Goal: Task Accomplishment & Management: Manage account settings

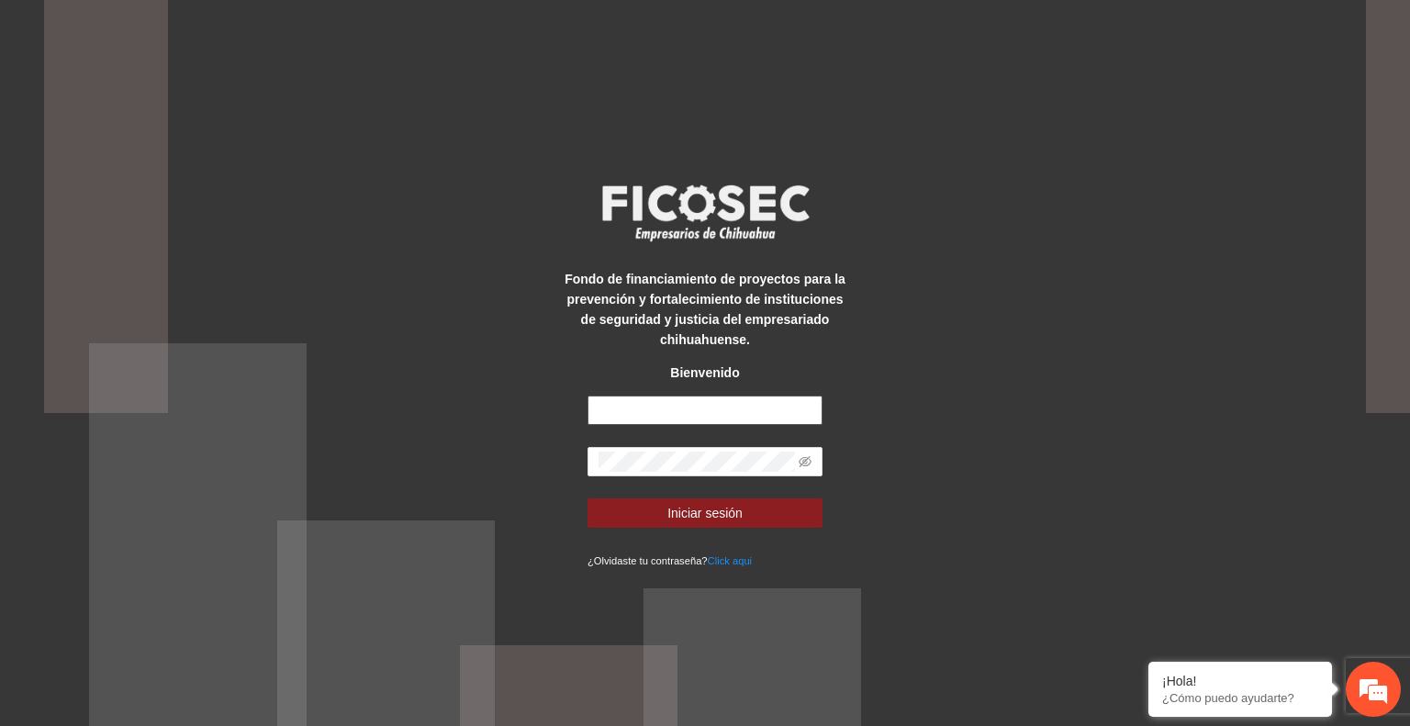
click at [699, 408] on input "text" at bounding box center [704, 410] width 235 height 29
type input "**********"
click at [747, 517] on button "Iniciar sesión" at bounding box center [704, 512] width 235 height 29
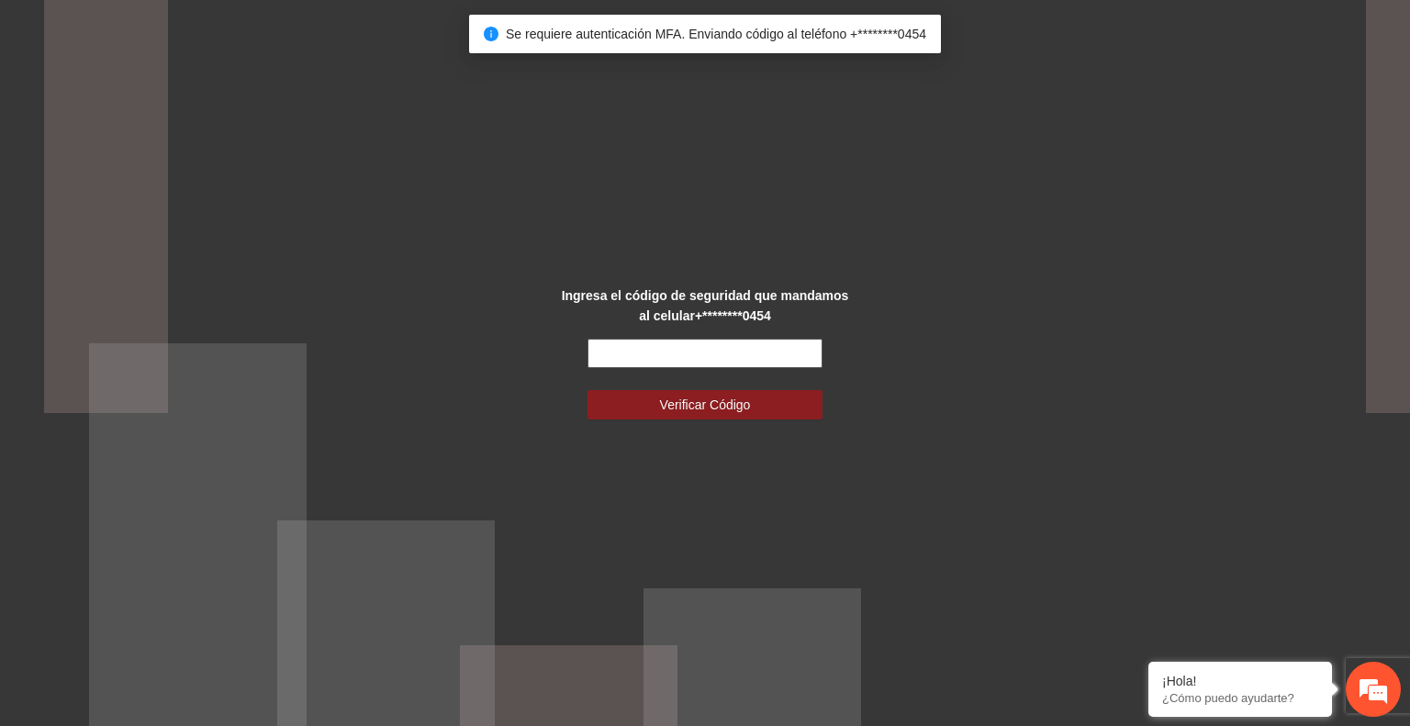
click at [636, 355] on input "text" at bounding box center [704, 353] width 235 height 29
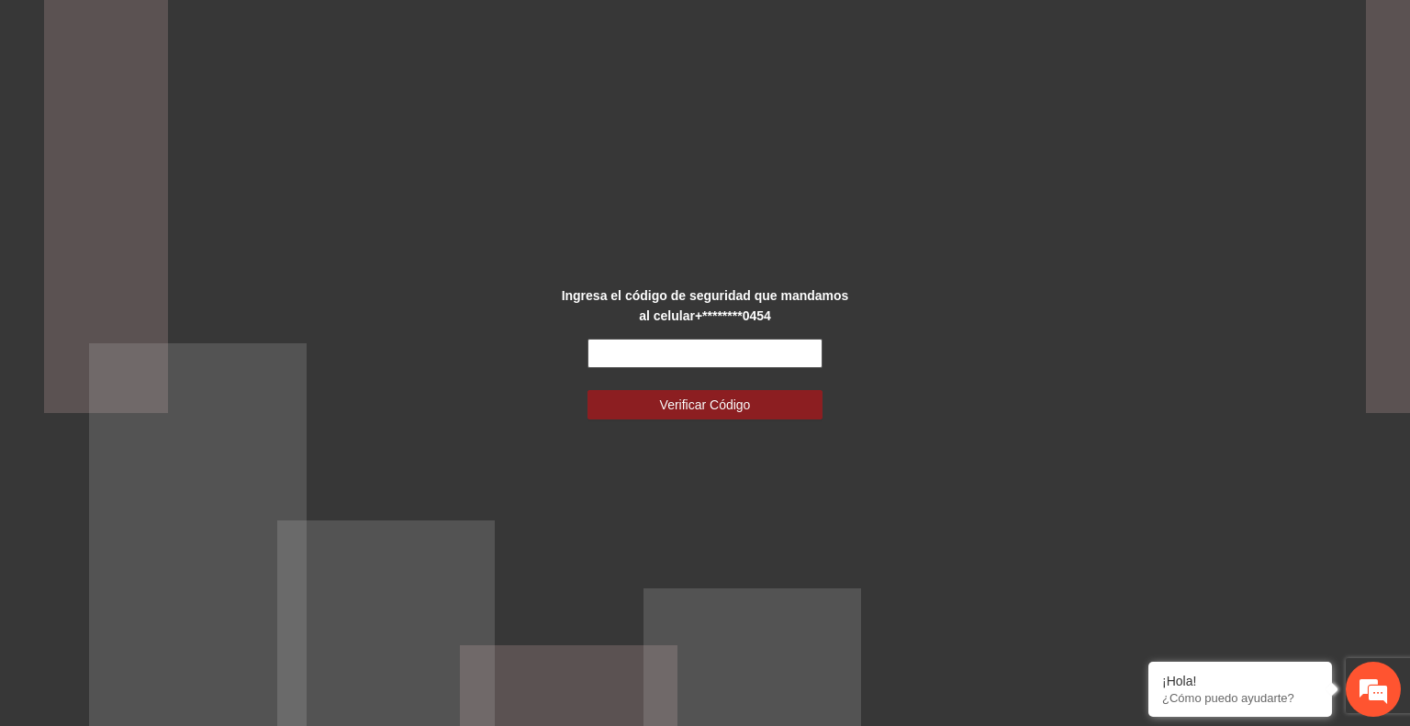
click at [636, 355] on input "text" at bounding box center [704, 353] width 235 height 29
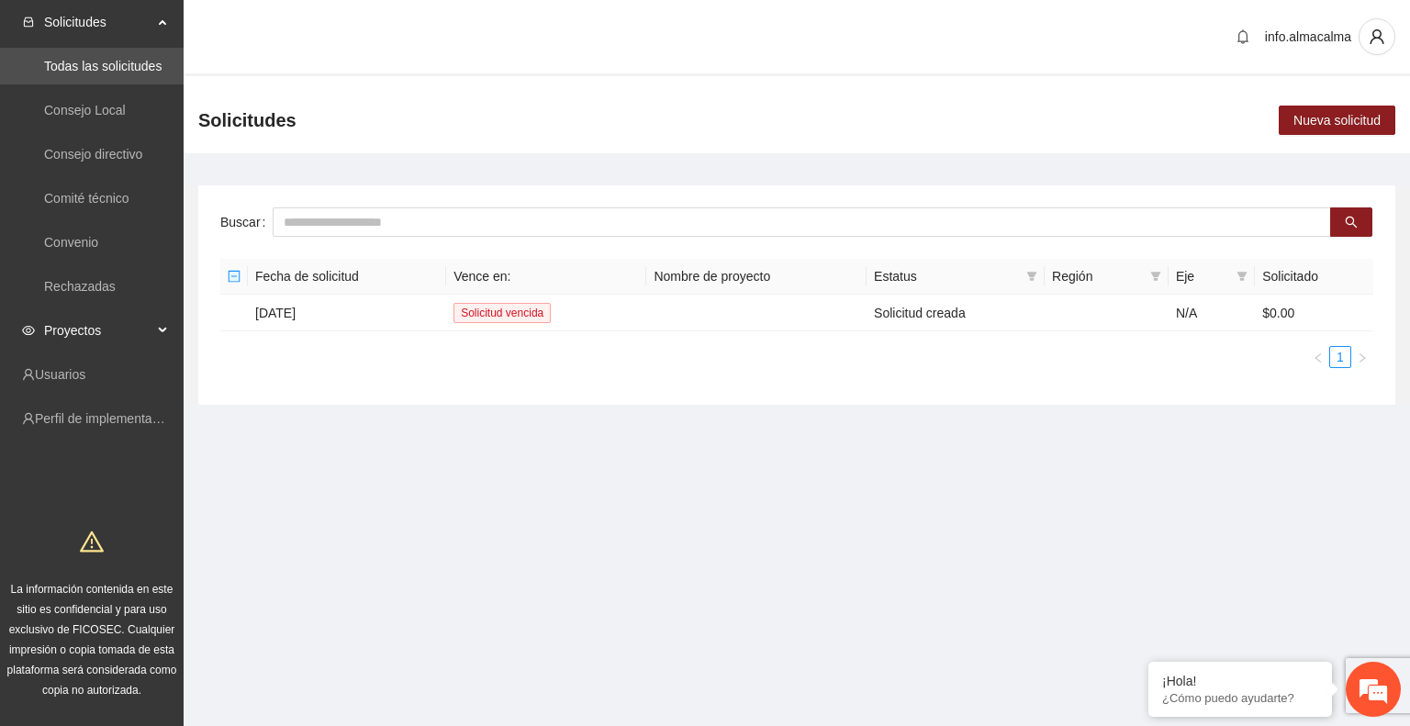
click at [71, 330] on span "Proyectos" at bounding box center [98, 330] width 108 height 37
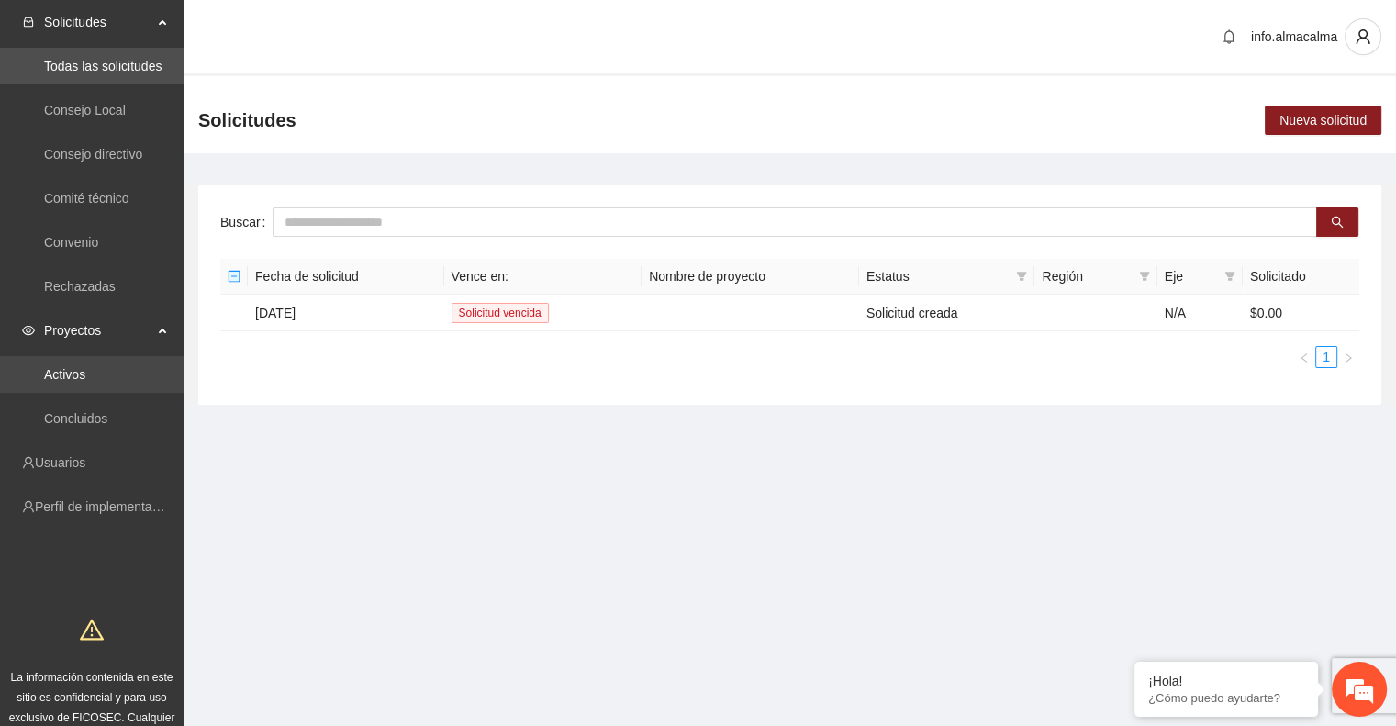
click at [85, 376] on link "Activos" at bounding box center [64, 374] width 41 height 15
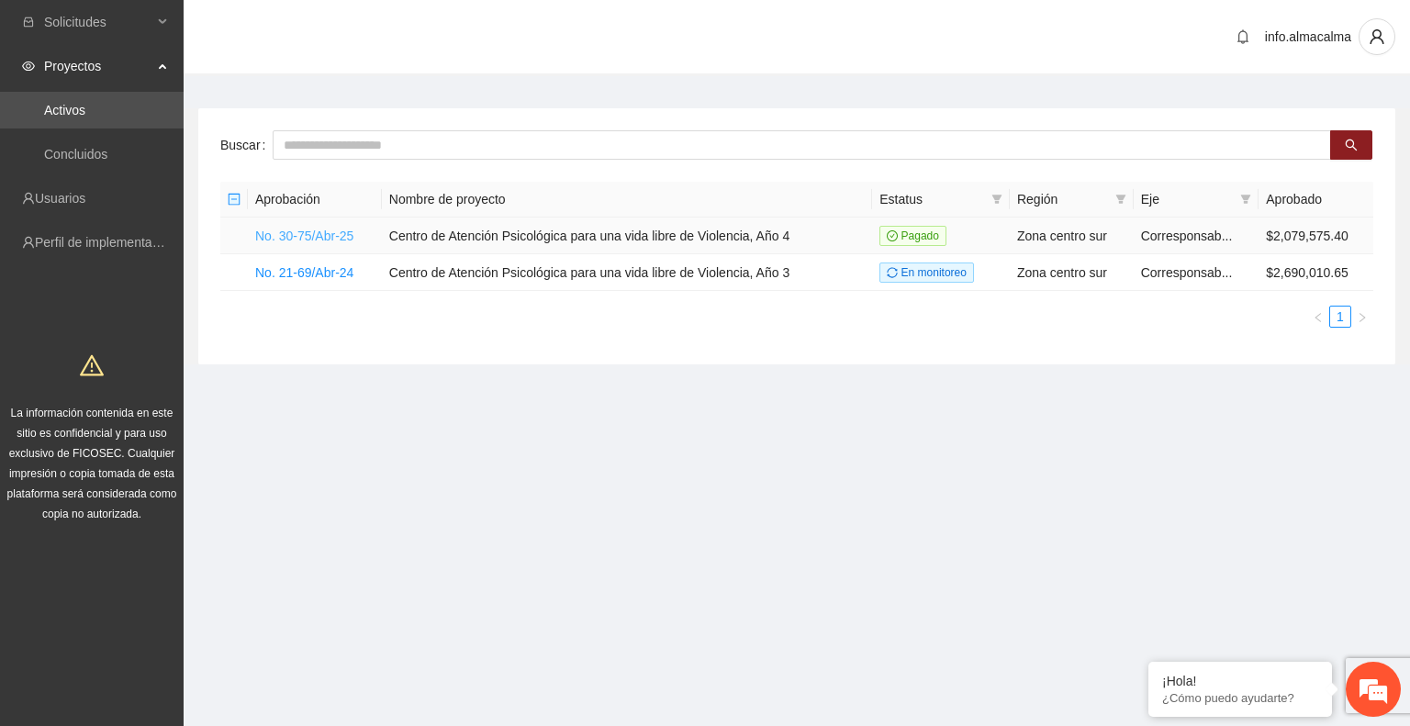
click at [297, 234] on link "No. 30-75/Abr-25" at bounding box center [304, 236] width 98 height 15
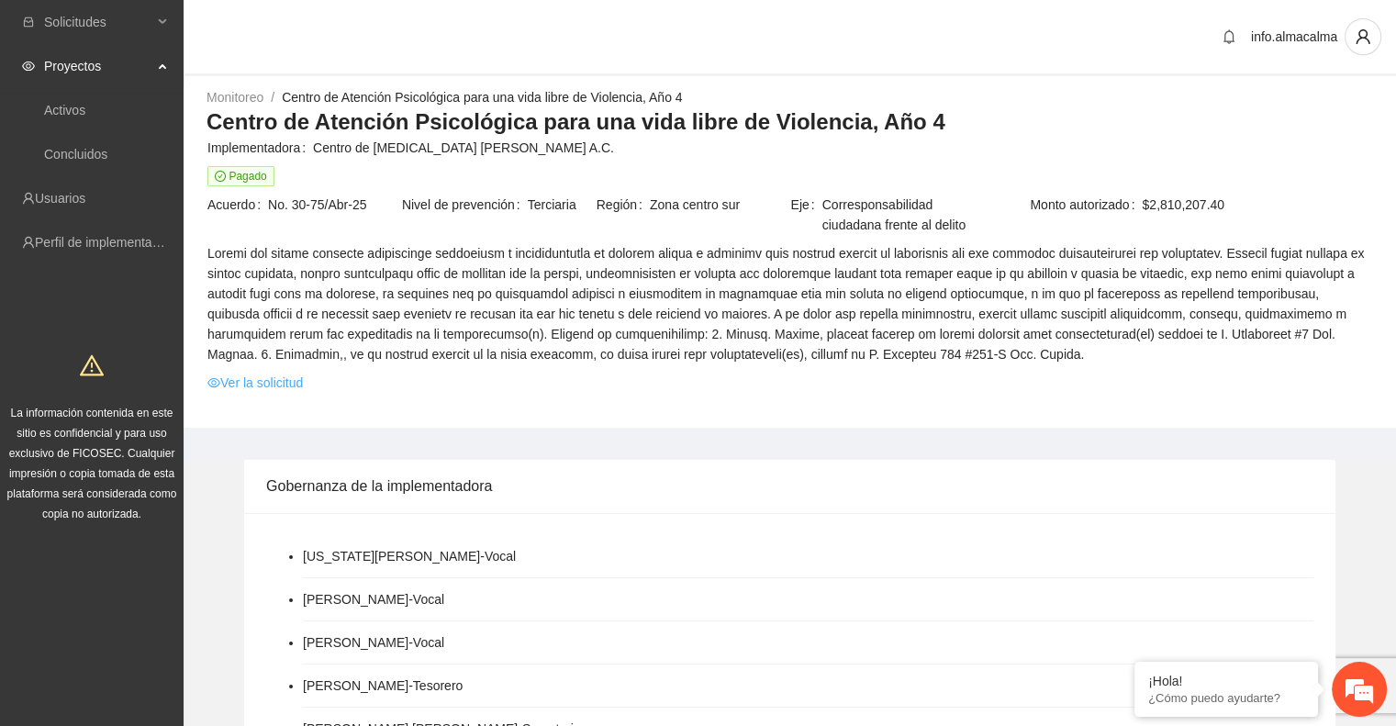
click at [278, 386] on link "Ver la solicitud" at bounding box center [254, 383] width 95 height 20
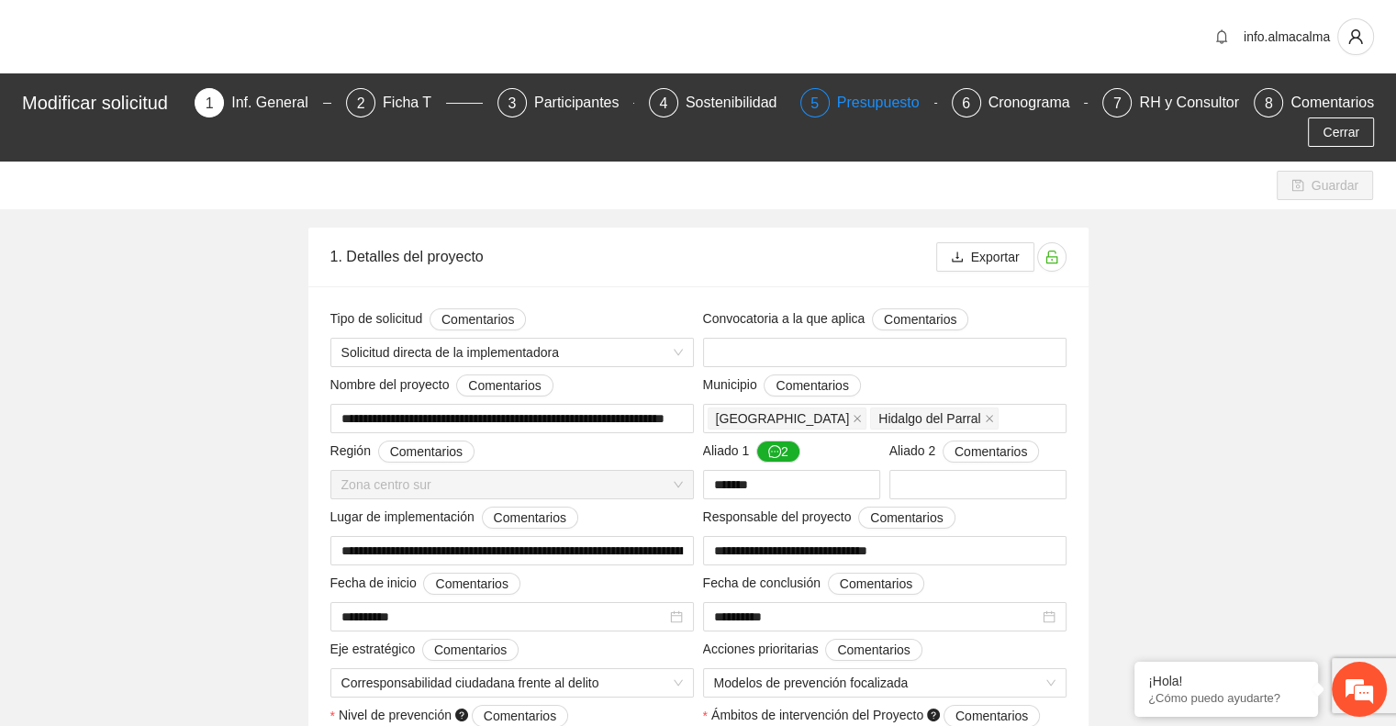
click at [854, 108] on div "Presupuesto" at bounding box center [885, 102] width 97 height 29
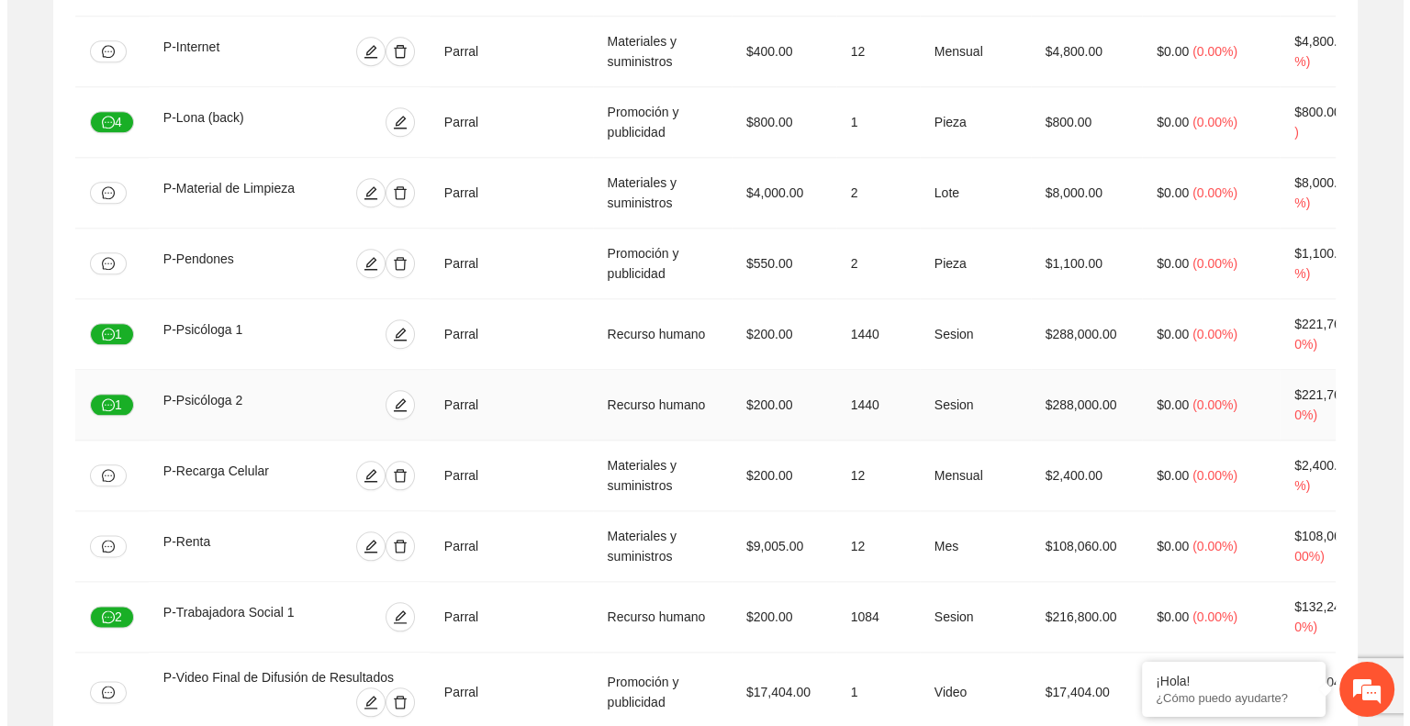
scroll to position [2114, 0]
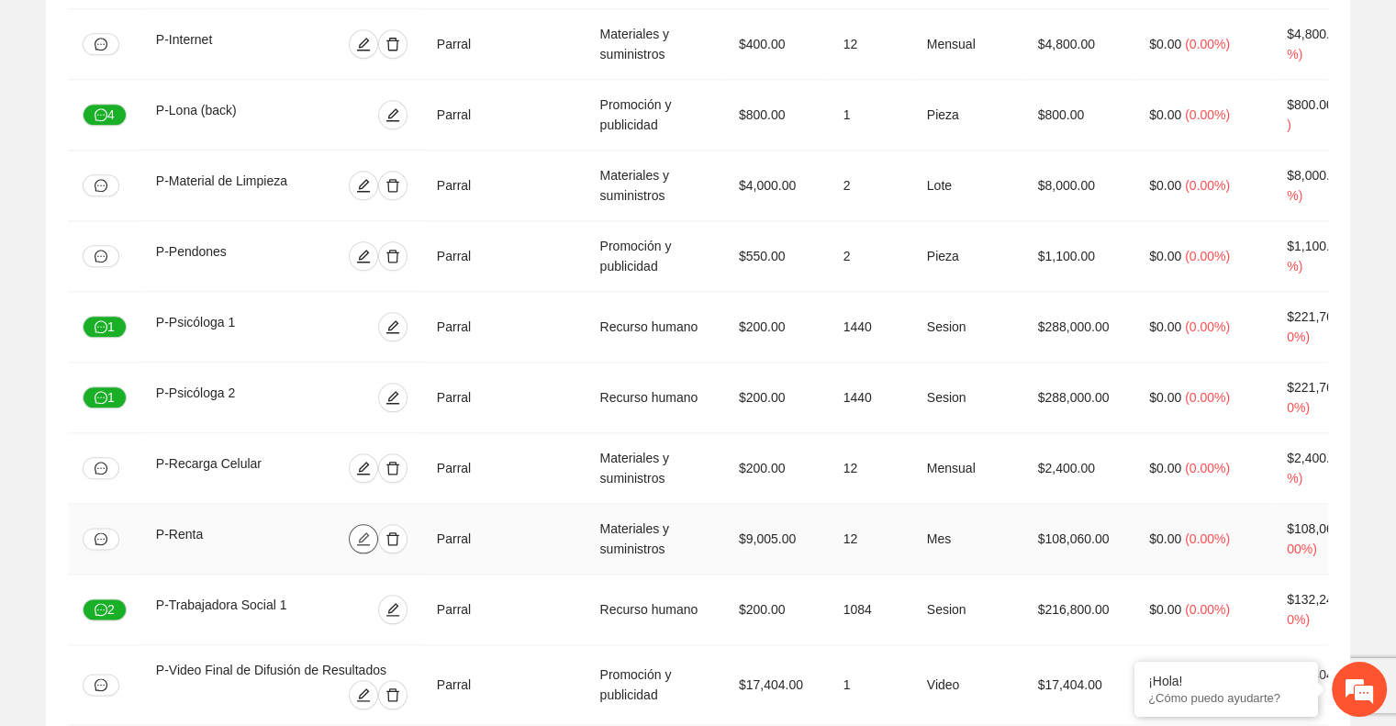
click at [371, 531] on icon "edit" at bounding box center [363, 538] width 15 height 15
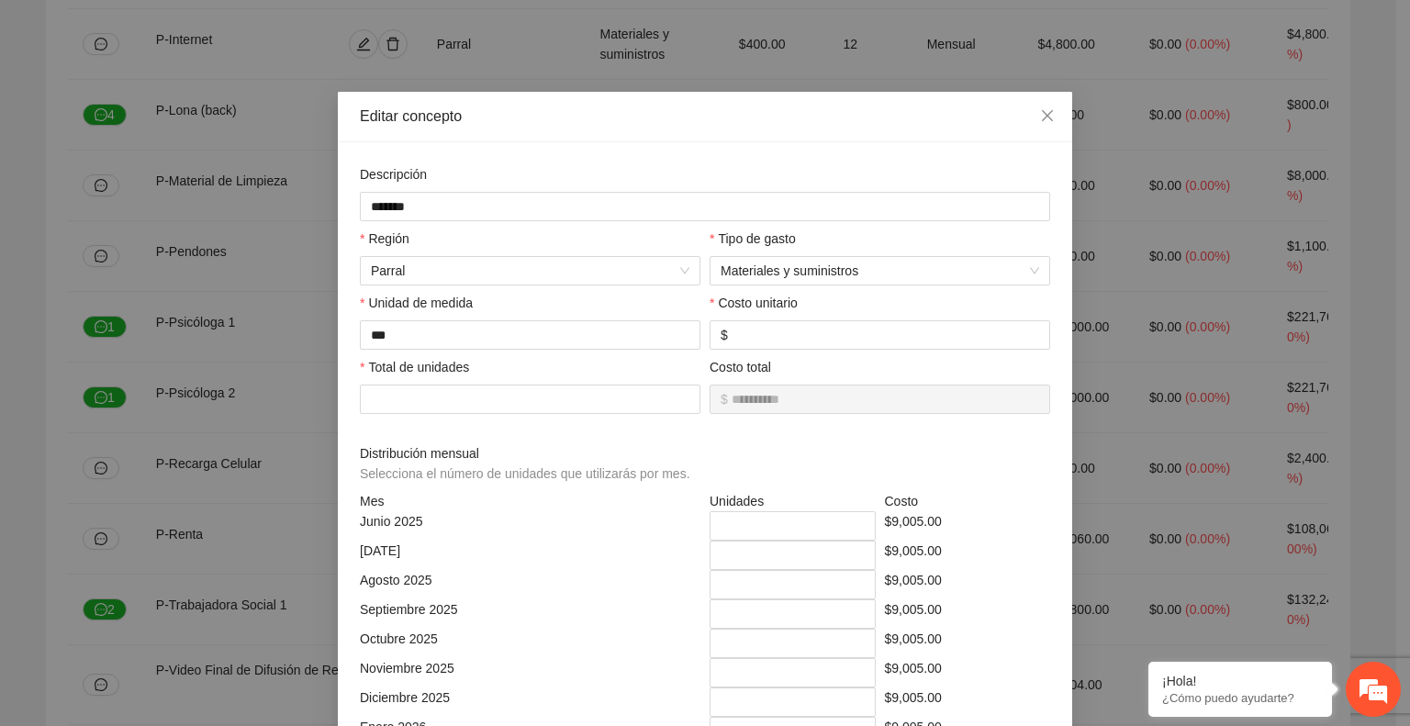
scroll to position [409, 0]
